Goal: Navigation & Orientation: Find specific page/section

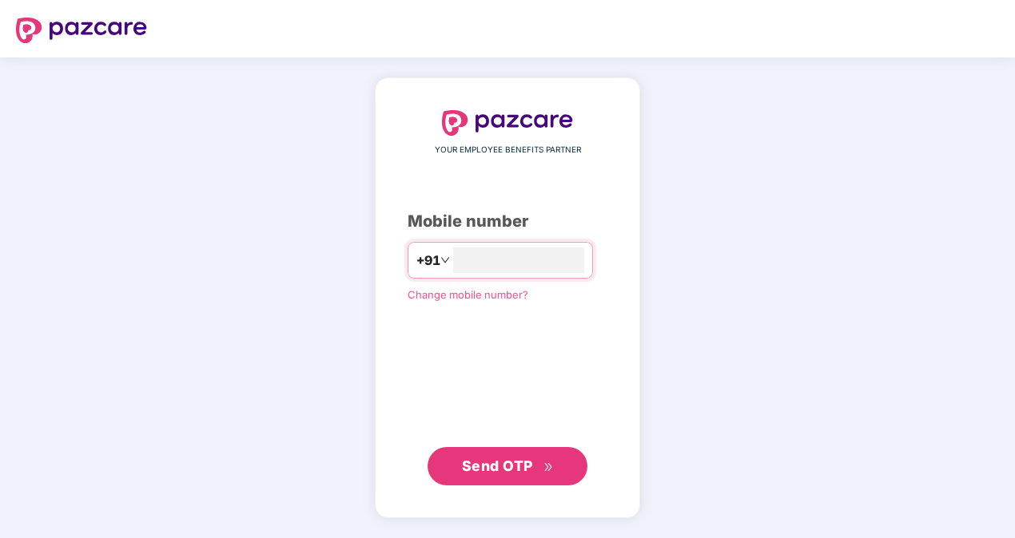
type input "**********"
click at [498, 463] on span "Send OTP" at bounding box center [497, 465] width 71 height 17
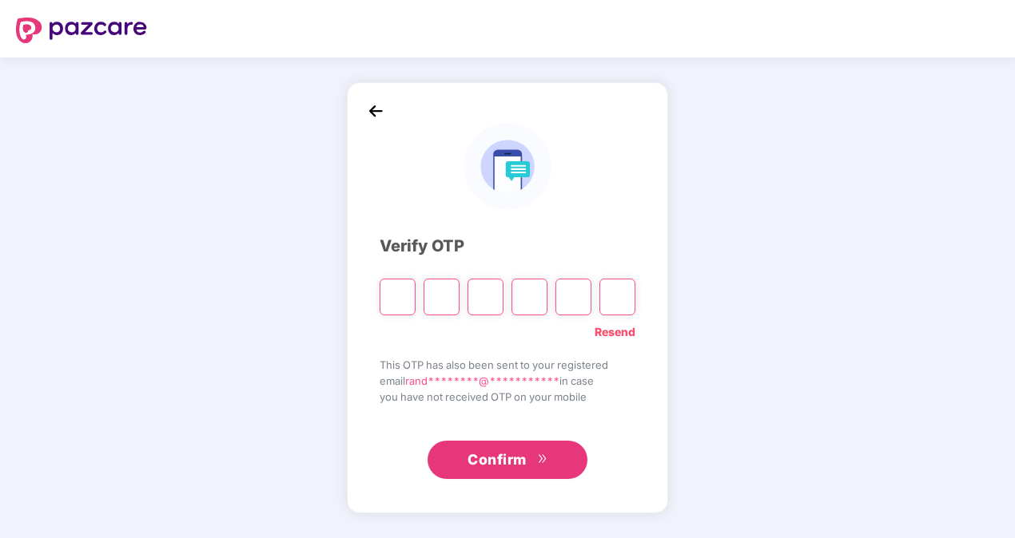
click at [574, 332] on div "Resend" at bounding box center [507, 329] width 256 height 26
click at [389, 302] on input "Please enter verification code. Digit 1" at bounding box center [397, 297] width 36 height 37
type input "*"
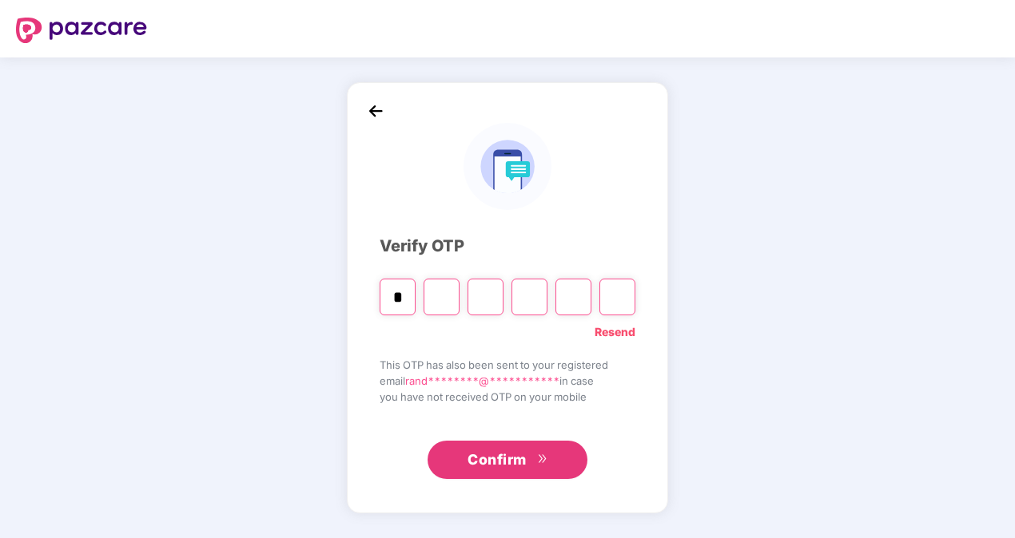
type input "*"
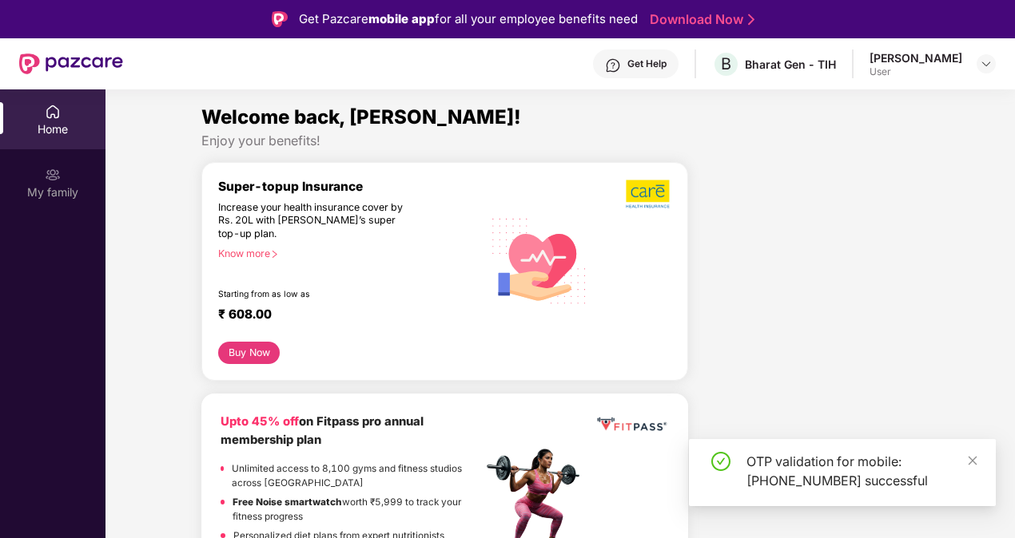
click at [340, 283] on div "Super-topup Insurance Increase your health insurance cover by Rs. 20L with [PER…" at bounding box center [350, 261] width 264 height 164
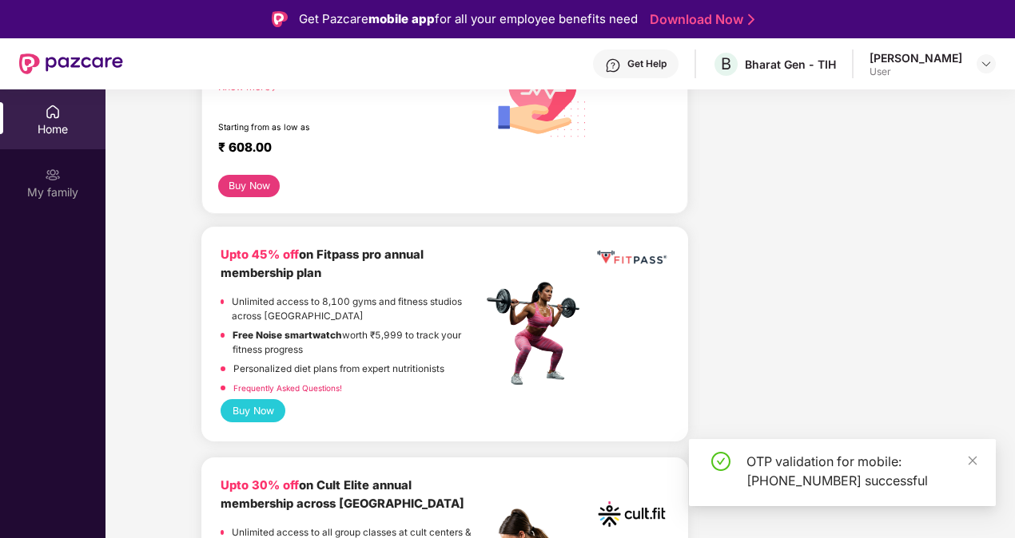
scroll to position [166, 0]
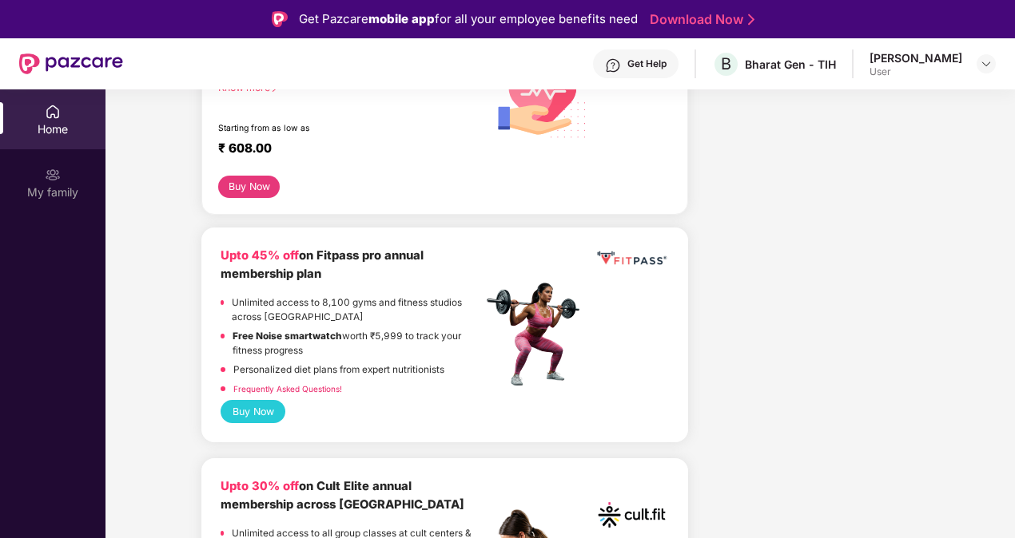
click at [56, 117] on img at bounding box center [53, 112] width 16 height 16
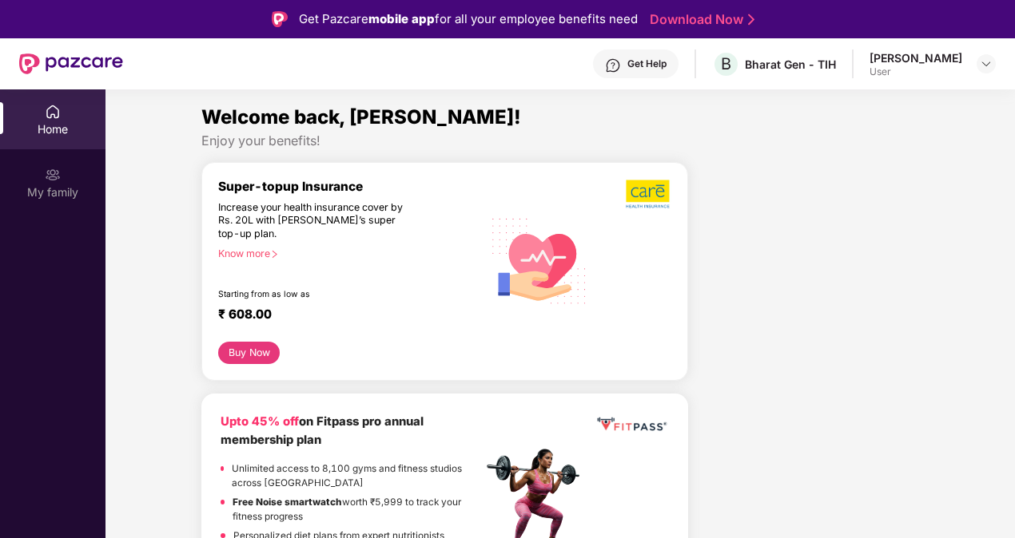
click at [5, 117] on div "Home" at bounding box center [52, 119] width 105 height 60
click at [0, 125] on html "Get Pazcare mobile app for all your employee benefits need Download Now Get Hel…" at bounding box center [507, 269] width 1015 height 538
click at [975, 69] on div "Randeep HR User" at bounding box center [932, 64] width 126 height 28
click at [983, 66] on img at bounding box center [985, 64] width 13 height 13
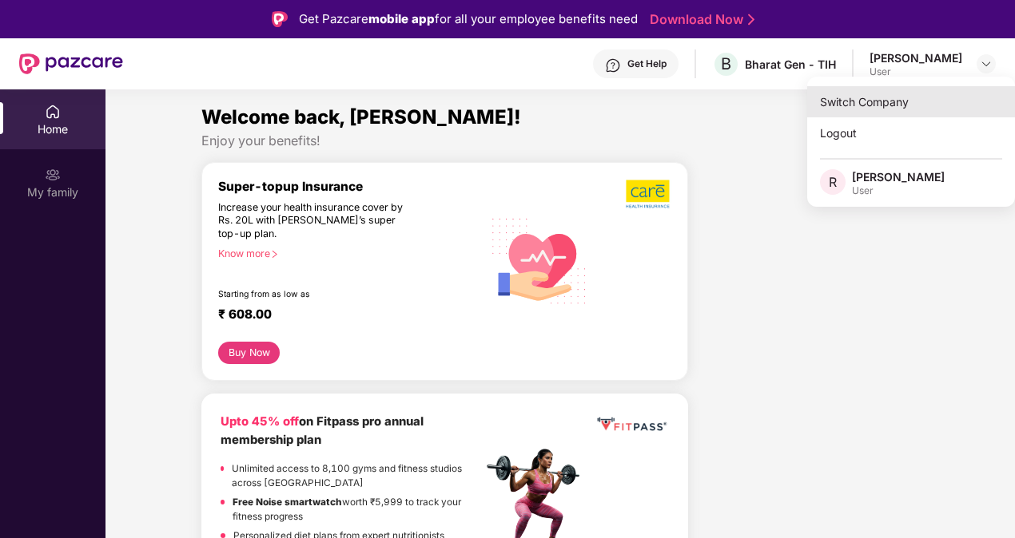
click at [888, 105] on div "Switch Company" at bounding box center [911, 101] width 208 height 31
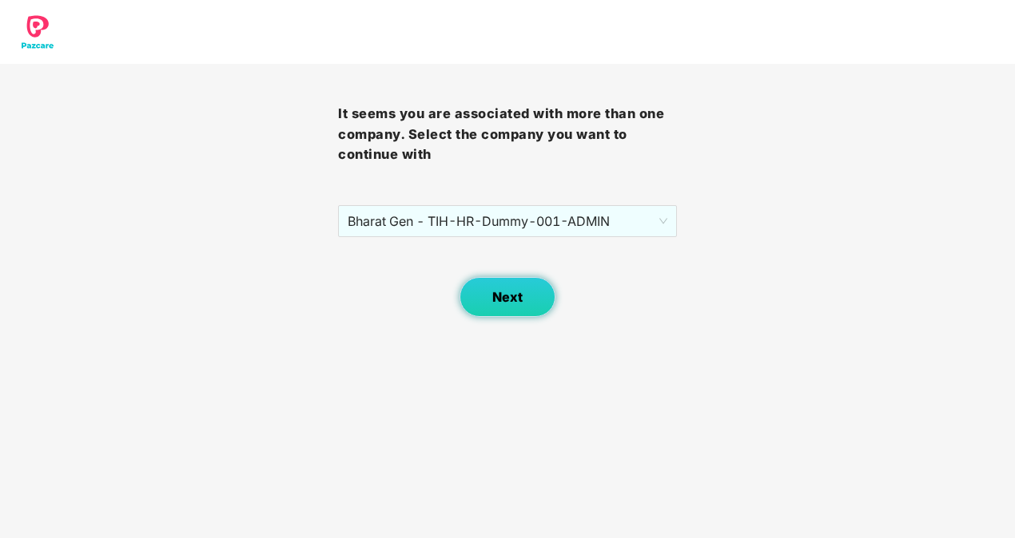
click at [490, 298] on button "Next" at bounding box center [507, 297] width 96 height 40
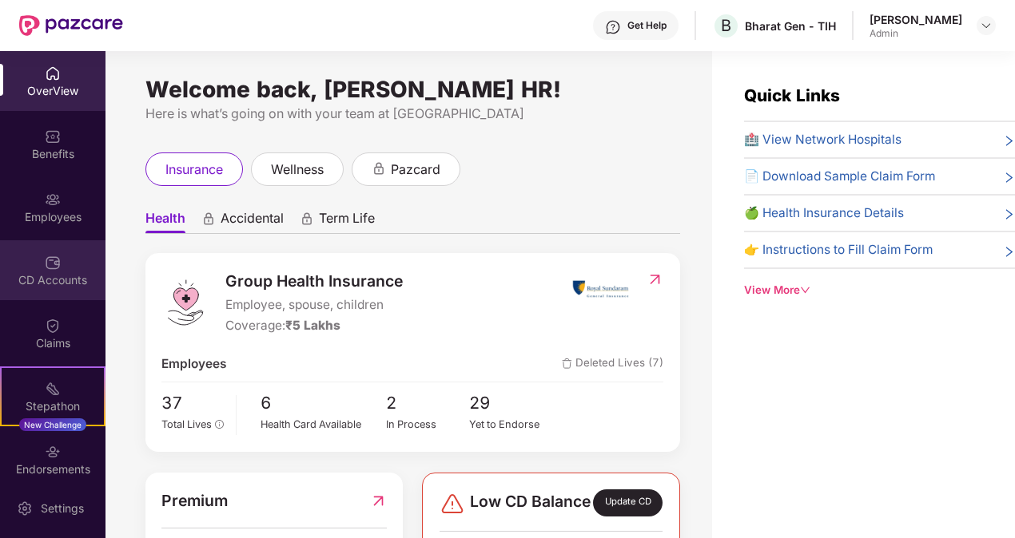
click at [45, 272] on div "CD Accounts" at bounding box center [52, 280] width 105 height 16
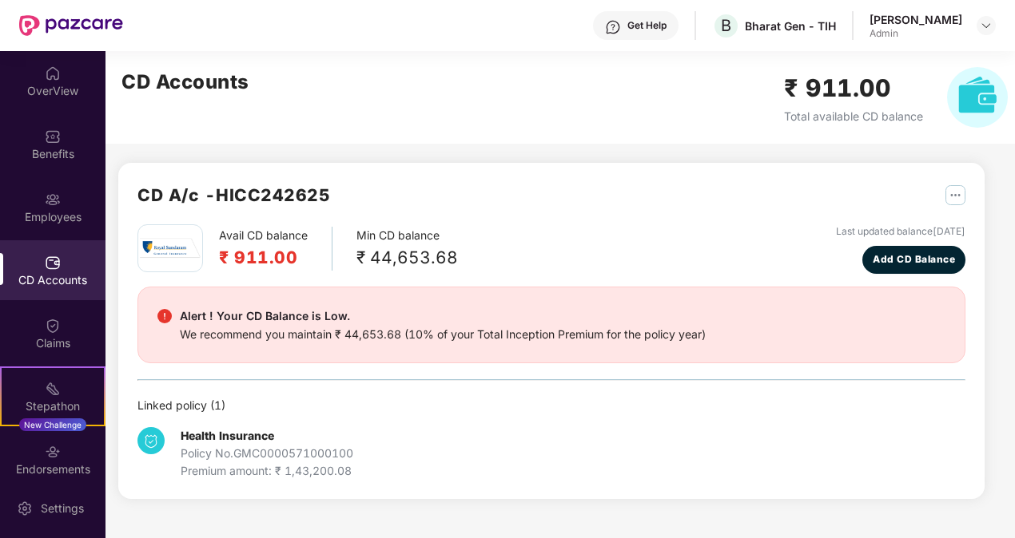
click at [224, 240] on div "Avail CD balance ₹ 911.00" at bounding box center [275, 249] width 113 height 44
click at [36, 197] on div "Employees" at bounding box center [52, 207] width 105 height 60
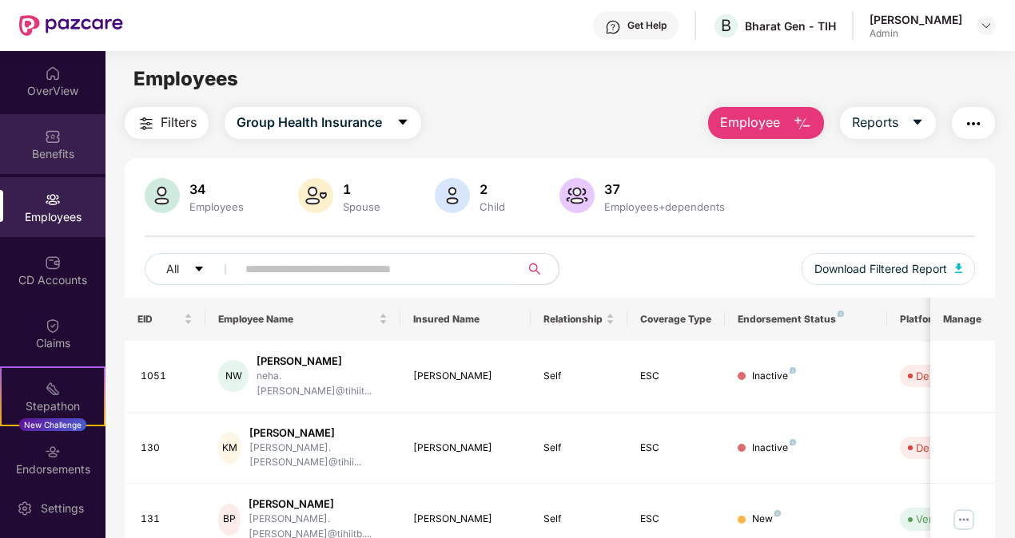
click at [53, 137] on img at bounding box center [53, 137] width 16 height 16
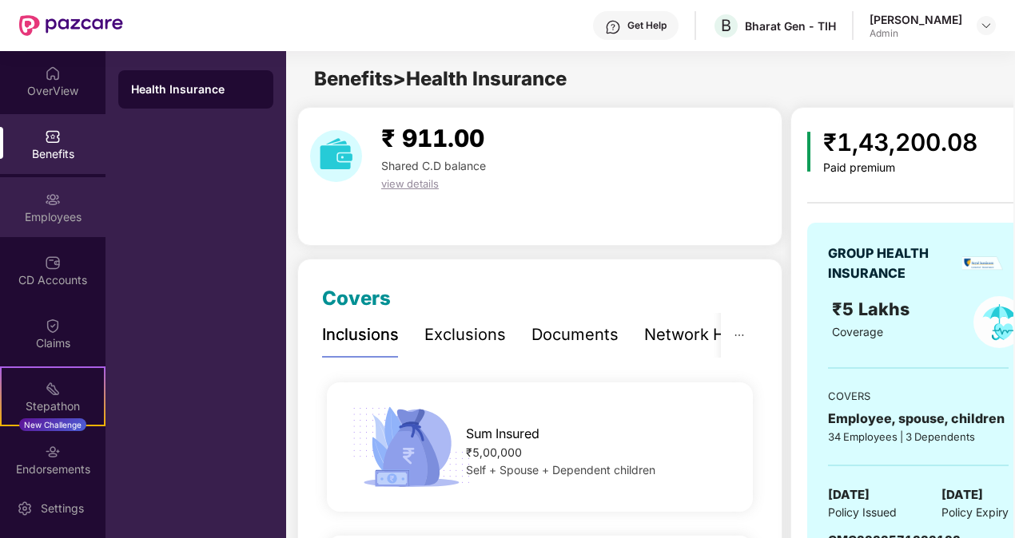
click at [50, 209] on div "Employees" at bounding box center [52, 217] width 105 height 16
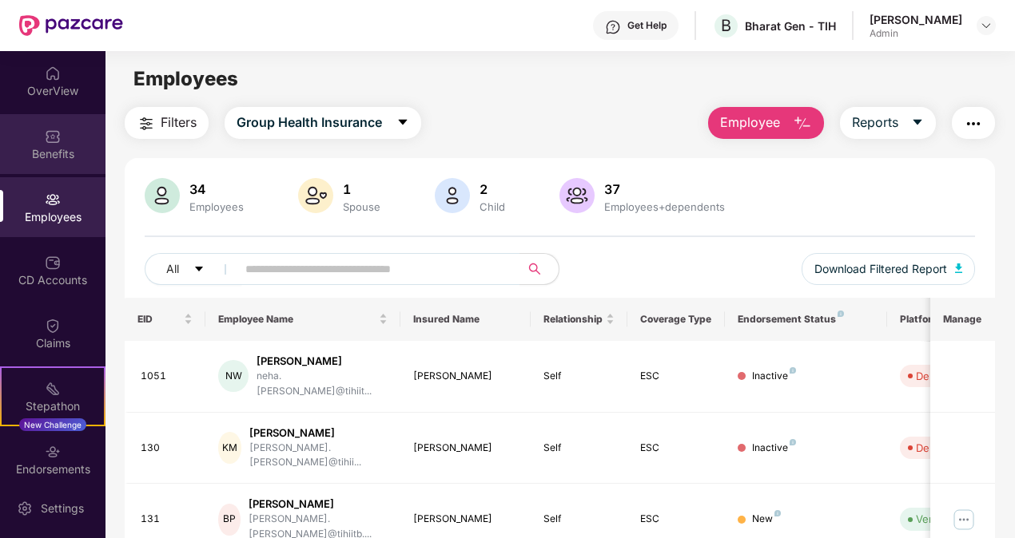
click at [39, 160] on div "Benefits" at bounding box center [52, 154] width 105 height 16
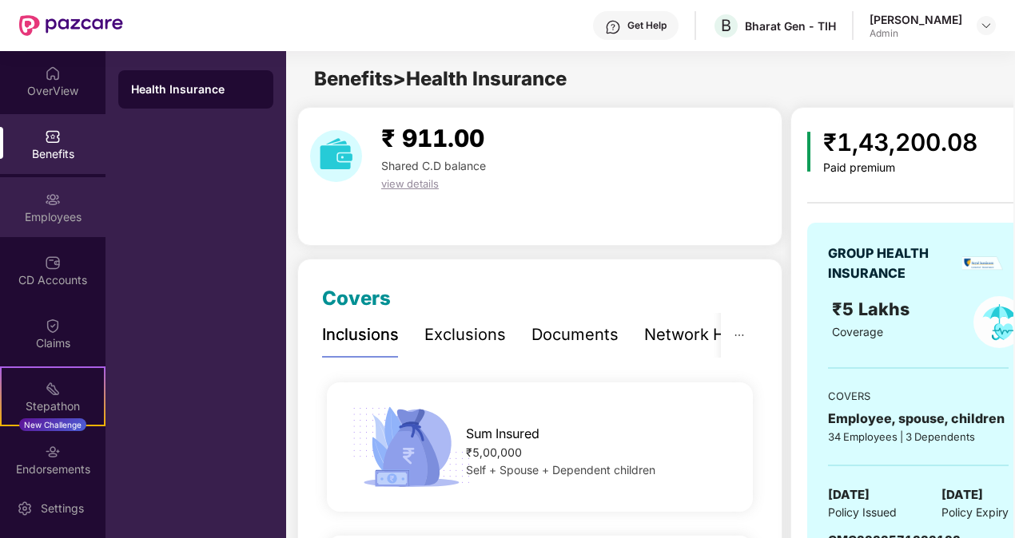
click at [62, 209] on div "Employees" at bounding box center [52, 217] width 105 height 16
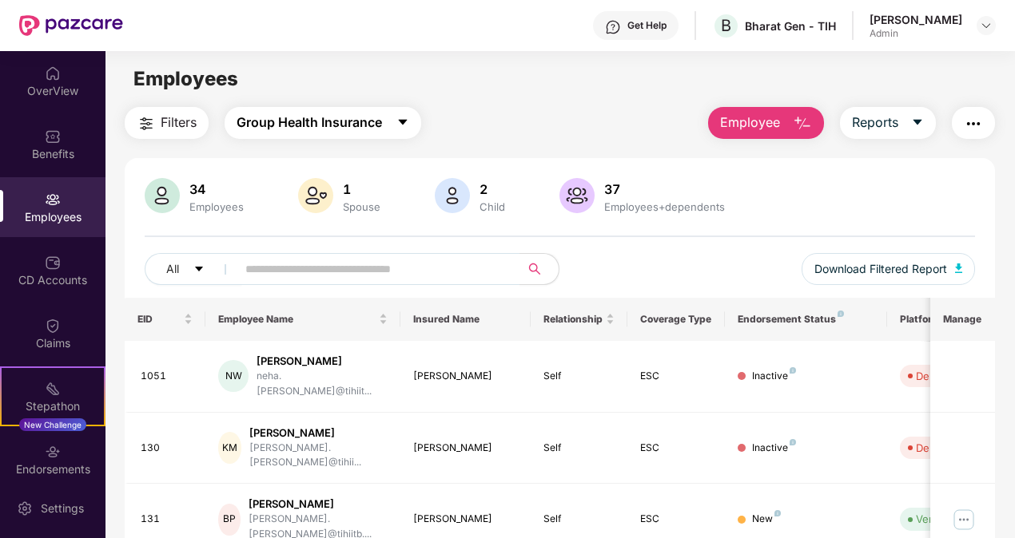
click at [374, 125] on span "Group Health Insurance" at bounding box center [308, 123] width 145 height 20
click at [506, 113] on div "Filters Group Health Insurance Employee Reports" at bounding box center [560, 123] width 871 height 32
click at [564, 192] on img at bounding box center [576, 195] width 35 height 35
click at [898, 119] on span "Reports" at bounding box center [875, 123] width 46 height 20
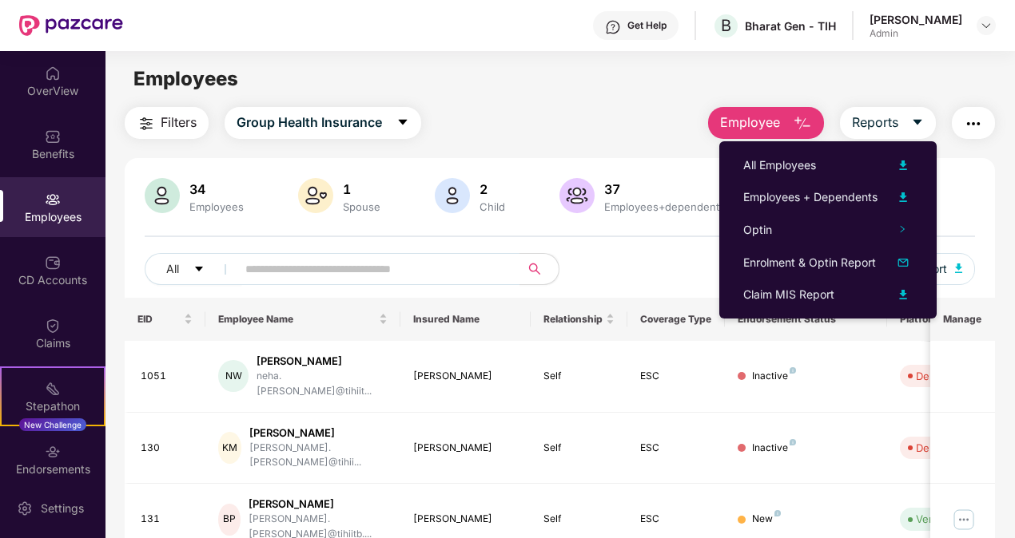
click at [676, 241] on div "34 Employees 1 Spouse 2 Child [DEMOGRAPHIC_DATA] Employees+dependents All Downl…" at bounding box center [560, 238] width 871 height 120
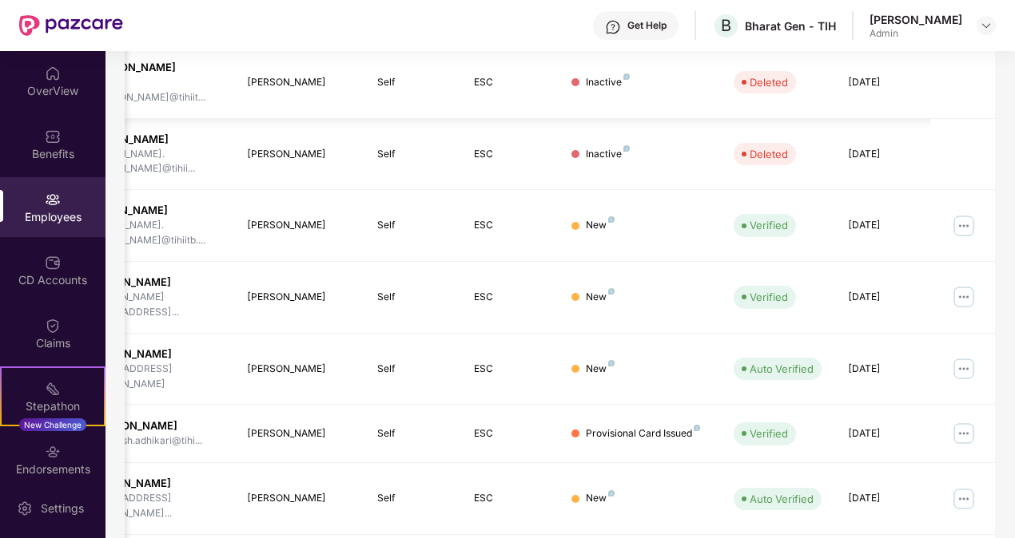
scroll to position [439, 0]
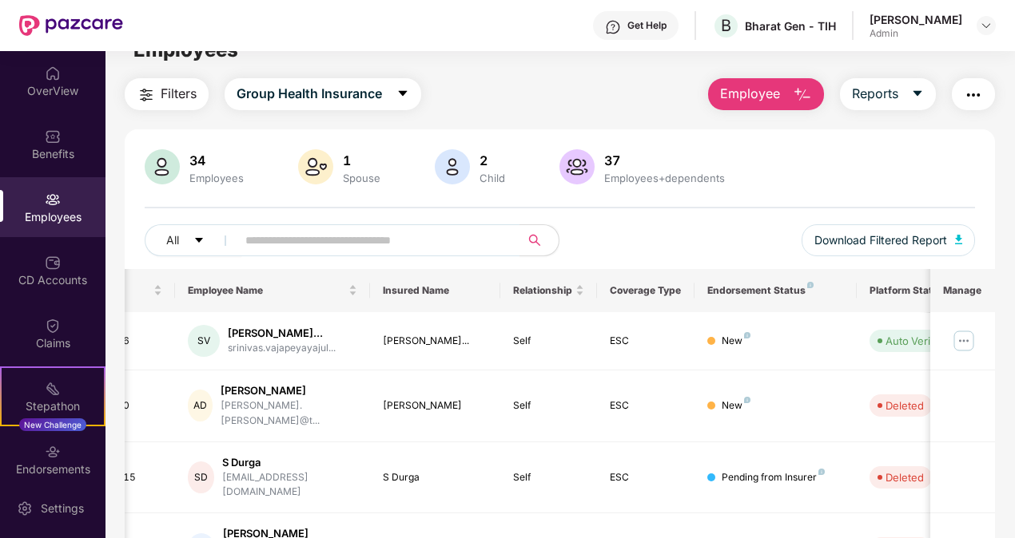
scroll to position [0, 0]
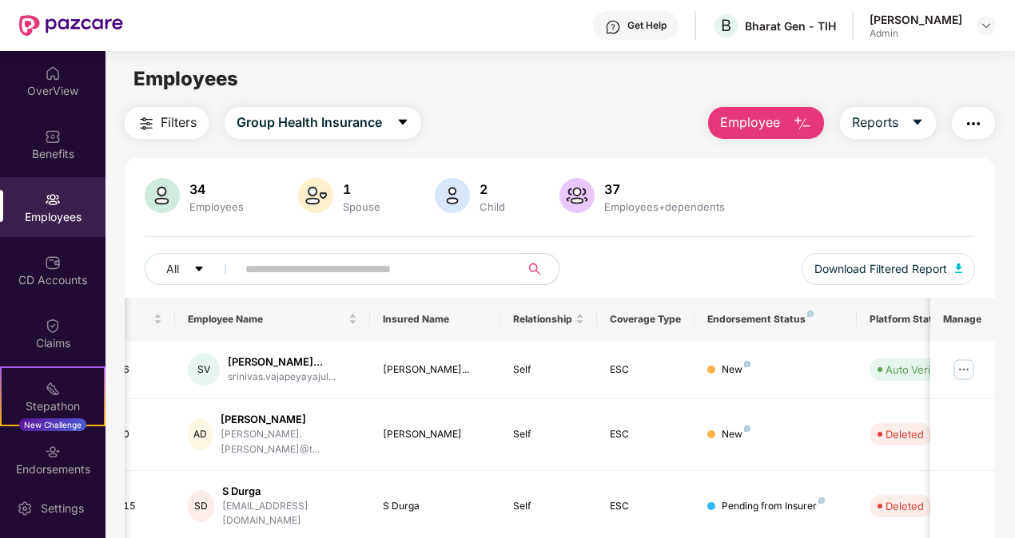
click at [481, 199] on div "2 Child" at bounding box center [492, 197] width 38 height 34
click at [296, 128] on span "Group Health Insurance" at bounding box center [308, 123] width 145 height 20
click at [199, 119] on button "Filters" at bounding box center [167, 123] width 84 height 32
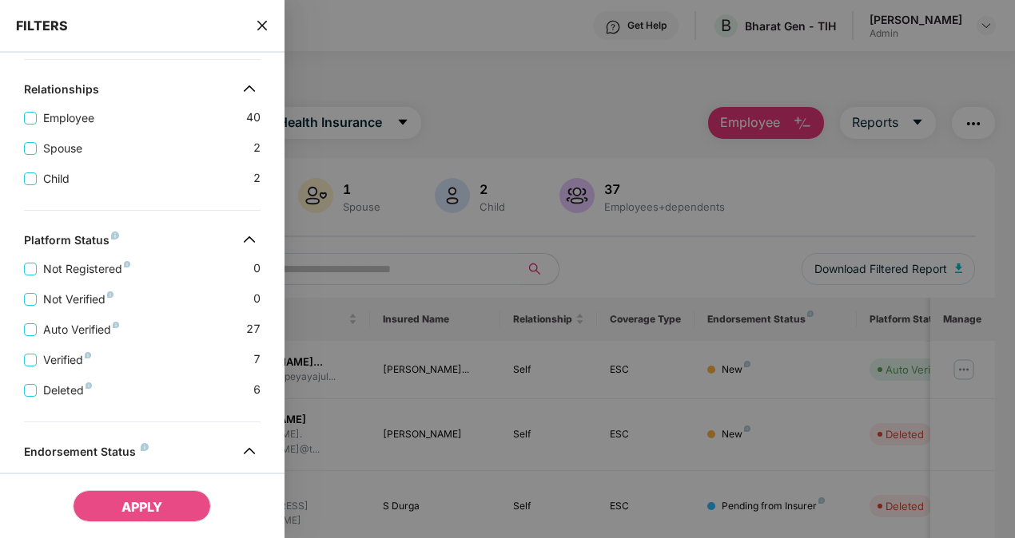
scroll to position [192, 0]
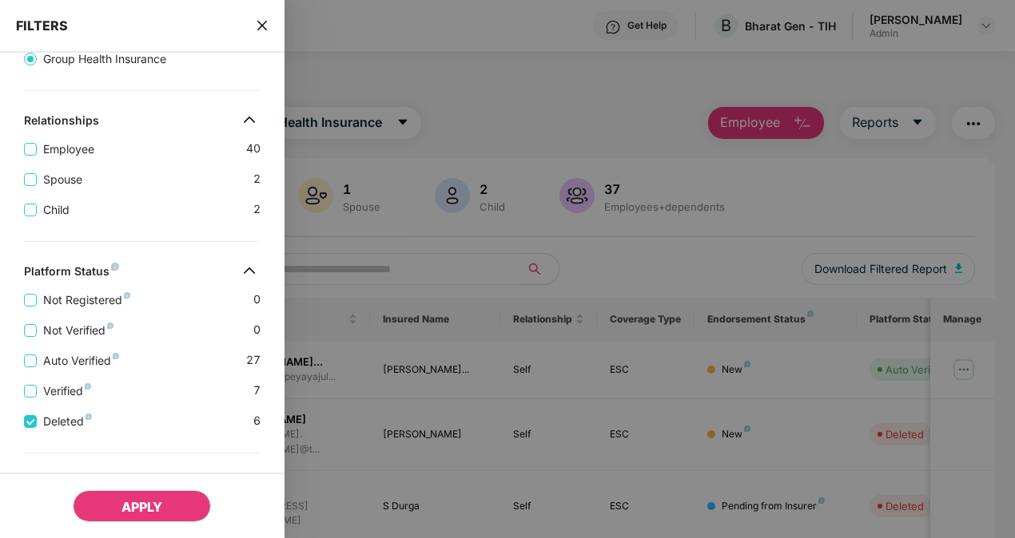
click at [140, 507] on span "APPLY" at bounding box center [141, 507] width 41 height 16
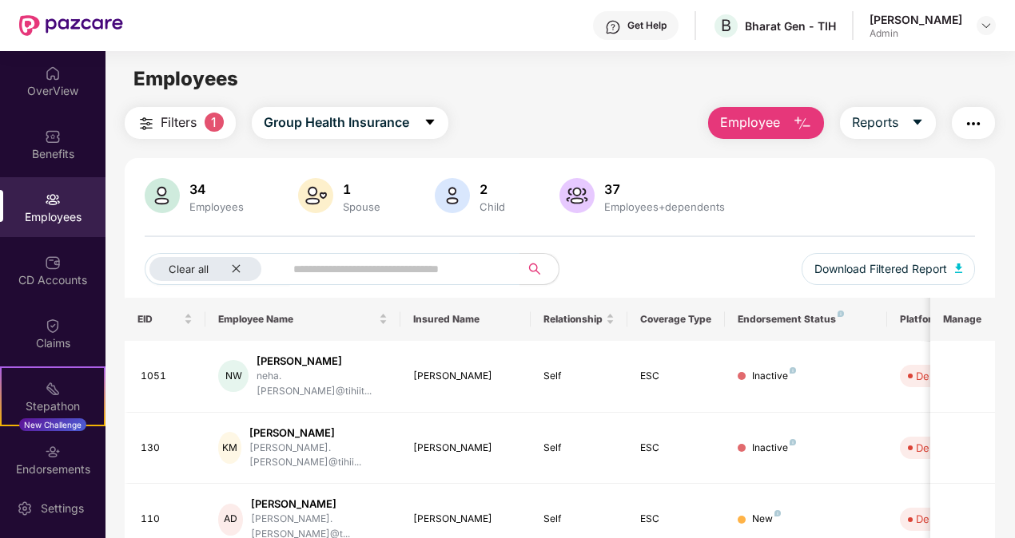
scroll to position [265, 0]
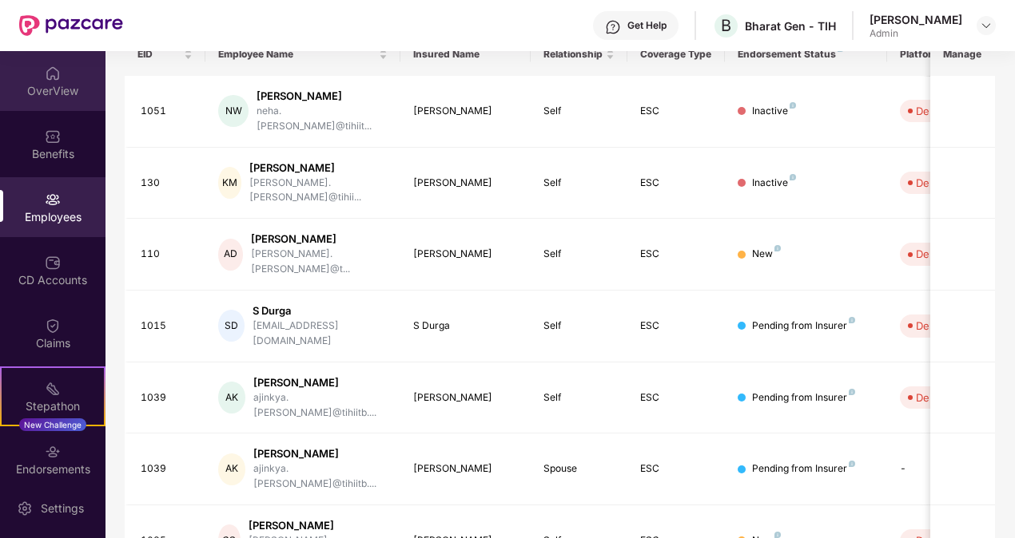
click at [48, 91] on div "OverView" at bounding box center [52, 91] width 105 height 16
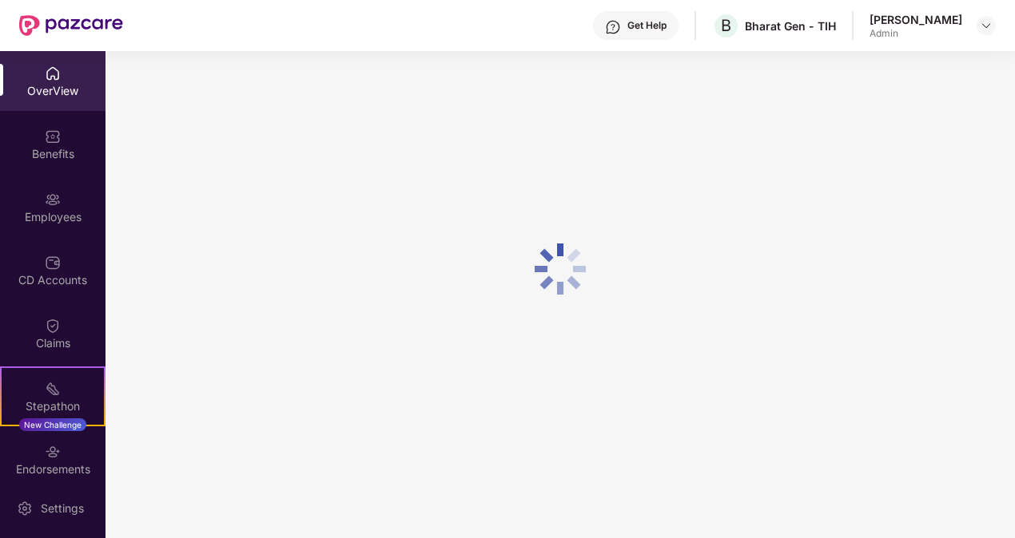
scroll to position [51, 0]
